Goal: Task Accomplishment & Management: Manage account settings

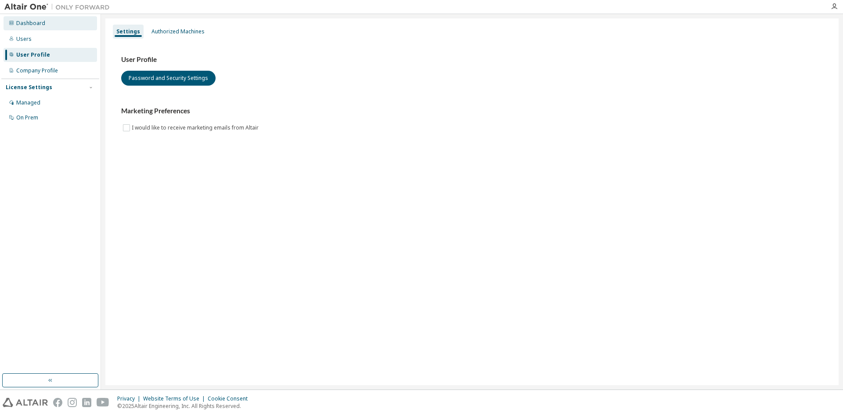
click at [40, 23] on div "Dashboard" at bounding box center [30, 23] width 29 height 7
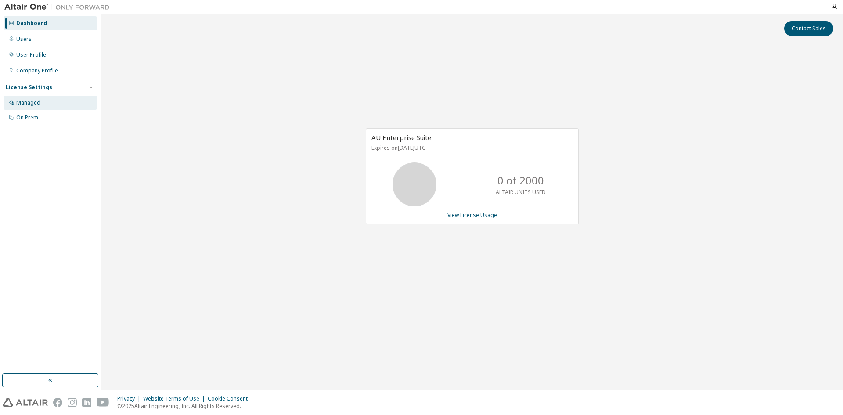
click at [26, 102] on div "Managed" at bounding box center [28, 102] width 24 height 7
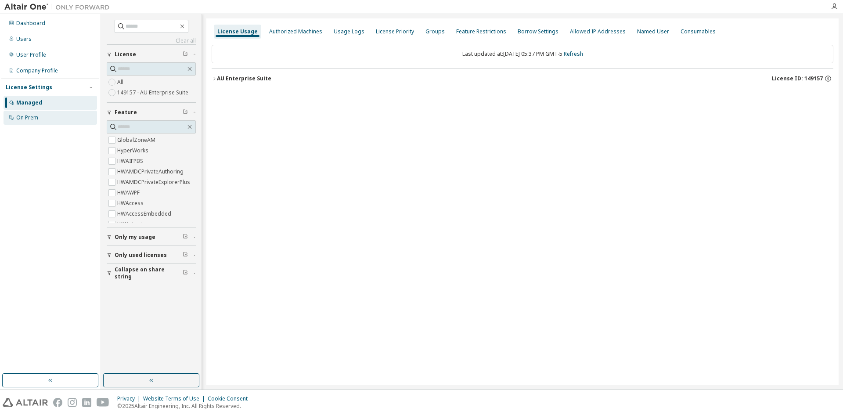
click at [25, 114] on div "On Prem" at bounding box center [27, 117] width 22 height 7
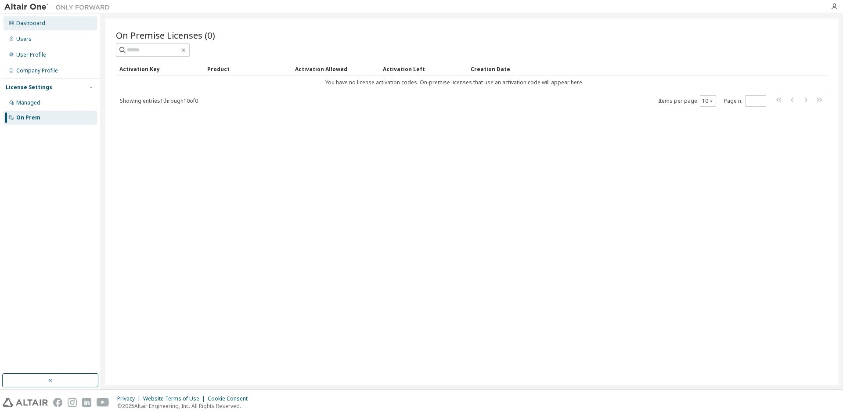
click at [26, 25] on div "Dashboard" at bounding box center [30, 23] width 29 height 7
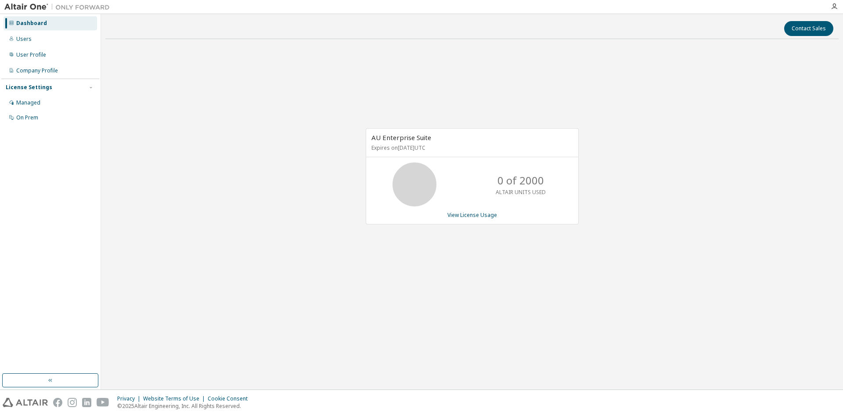
click at [477, 220] on div "AU Enterprise Suite Expires on August 31, 2026 UTC 0 of 2000 ALTAIR UNITS USED …" at bounding box center [472, 176] width 213 height 96
click at [477, 215] on link "View License Usage" at bounding box center [472, 214] width 50 height 7
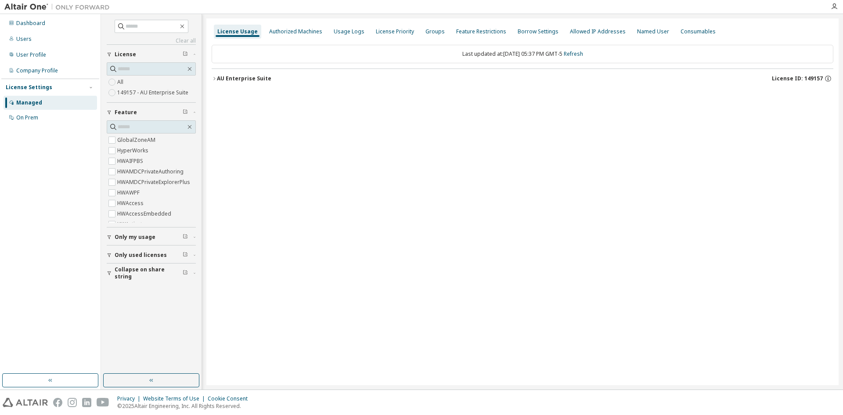
click at [827, 6] on div at bounding box center [834, 6] width 18 height 7
click at [833, 6] on icon "button" at bounding box center [833, 6] width 7 height 7
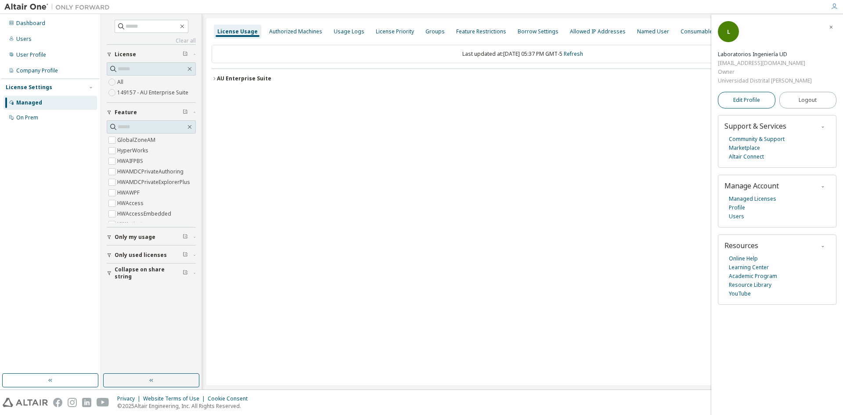
click at [759, 106] on link "Edit Profile" at bounding box center [746, 100] width 57 height 17
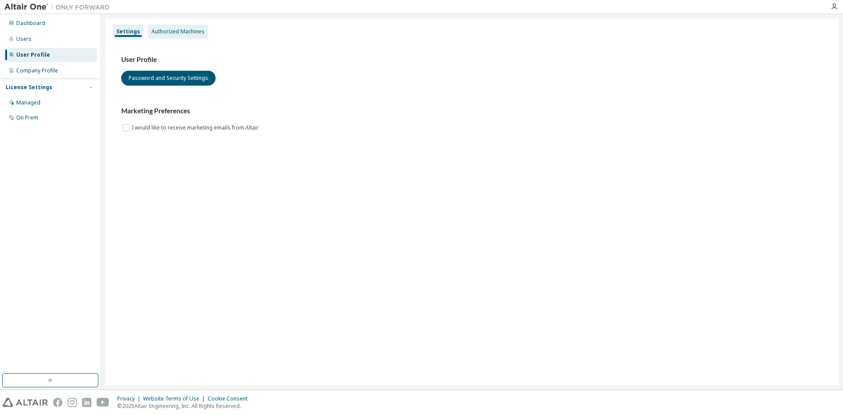
click at [197, 36] on div "Authorized Machines" at bounding box center [178, 32] width 60 height 14
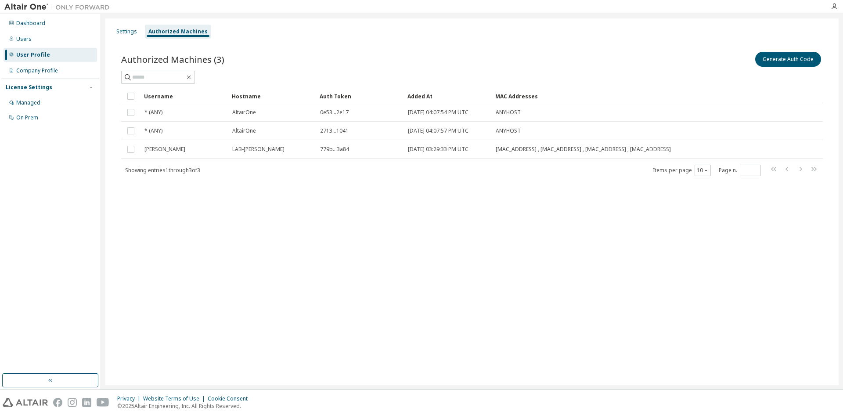
click at [145, 30] on div "Authorized Machines" at bounding box center [178, 32] width 66 height 14
click at [134, 33] on div "Settings" at bounding box center [126, 31] width 21 height 7
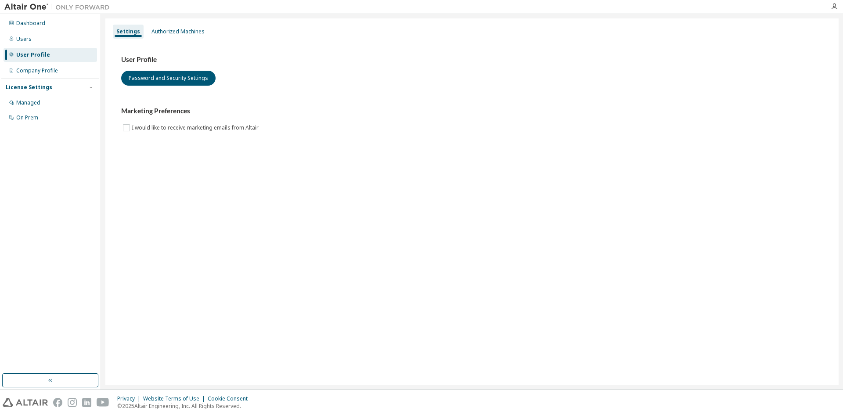
drag, startPoint x: 827, startPoint y: 0, endPoint x: 614, endPoint y: 85, distance: 229.6
click at [614, 85] on div "User Profile Password and Security Settings" at bounding box center [471, 70] width 701 height 30
click at [836, 6] on icon "button" at bounding box center [833, 6] width 7 height 7
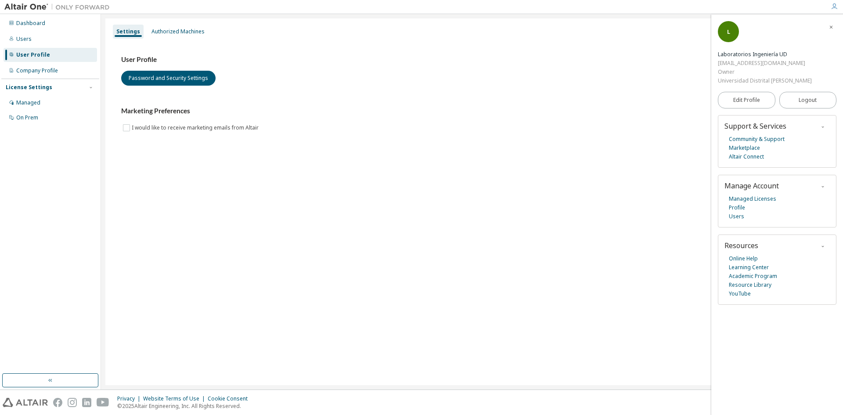
click at [727, 33] on span "L" at bounding box center [728, 31] width 3 height 7
click at [740, 53] on div "Laboratorios Ingeniería UD" at bounding box center [765, 54] width 94 height 9
click at [740, 69] on div "Owner" at bounding box center [765, 72] width 94 height 9
click at [740, 80] on div "Universidad Distrital Francisco José de Caldas" at bounding box center [765, 80] width 94 height 9
click at [752, 147] on link "Marketplace" at bounding box center [743, 148] width 31 height 9
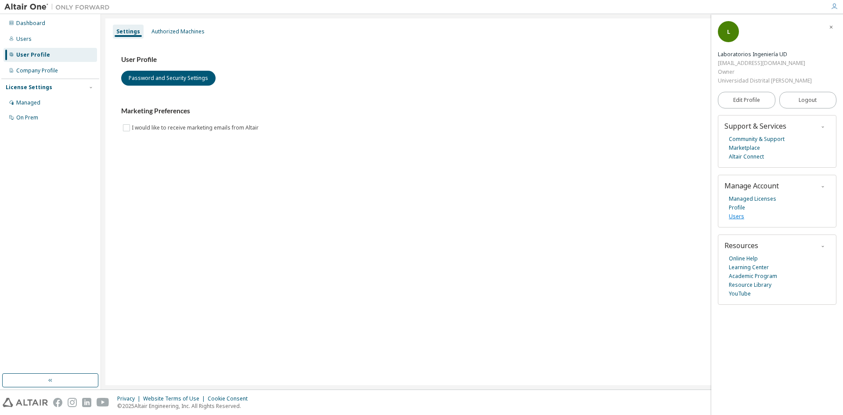
click at [735, 215] on link "Users" at bounding box center [735, 216] width 15 height 9
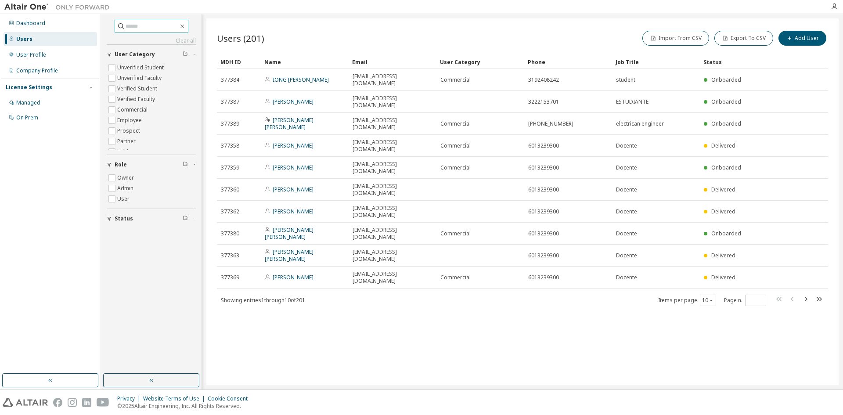
click at [138, 29] on input "text" at bounding box center [152, 26] width 53 height 9
type input "*****"
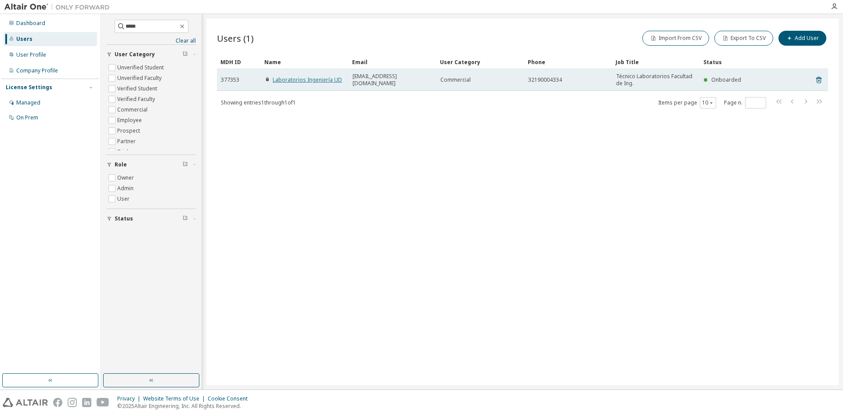
click at [293, 80] on link "Laboratorios Ingeniería UD" at bounding box center [307, 79] width 69 height 7
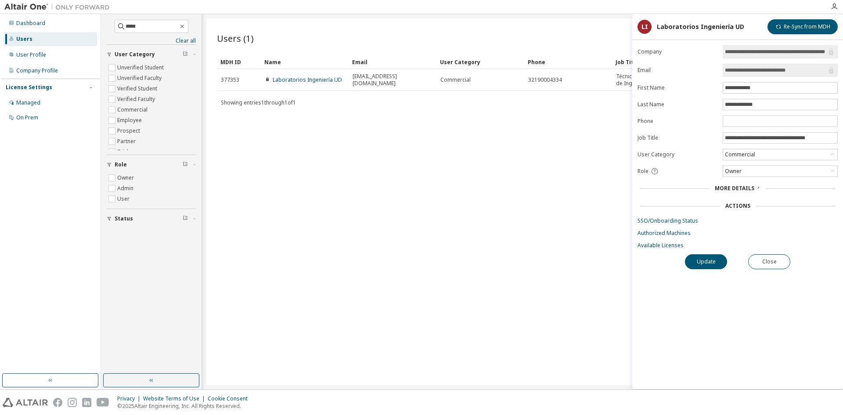
click at [526, 269] on div "Users (1) Import From CSV Export To CSV Add User Clear Load Save Save As Field …" at bounding box center [522, 201] width 632 height 366
click at [774, 268] on button "Close" at bounding box center [769, 261] width 42 height 15
